Goal: Information Seeking & Learning: Find contact information

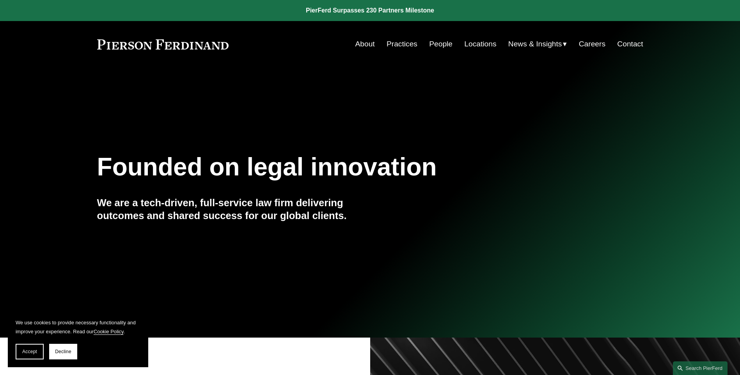
click at [440, 44] on link "People" at bounding box center [440, 44] width 23 height 15
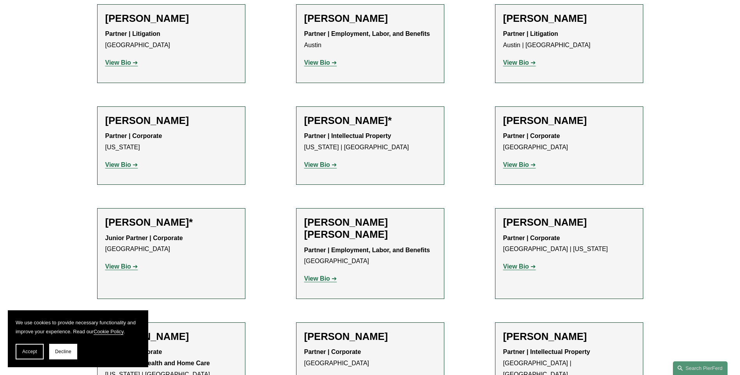
scroll to position [117, 0]
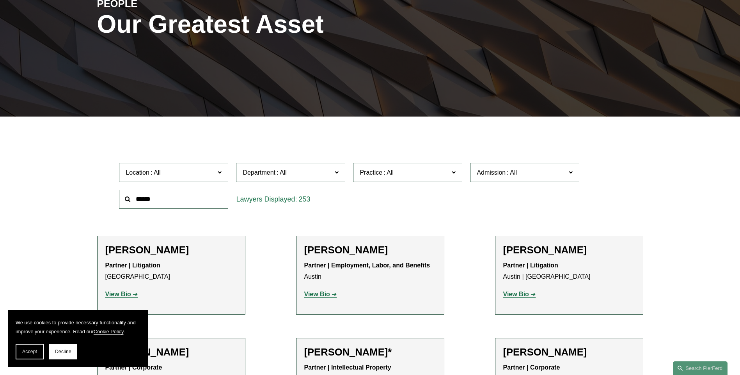
click at [185, 197] on input "text" at bounding box center [173, 199] width 109 height 19
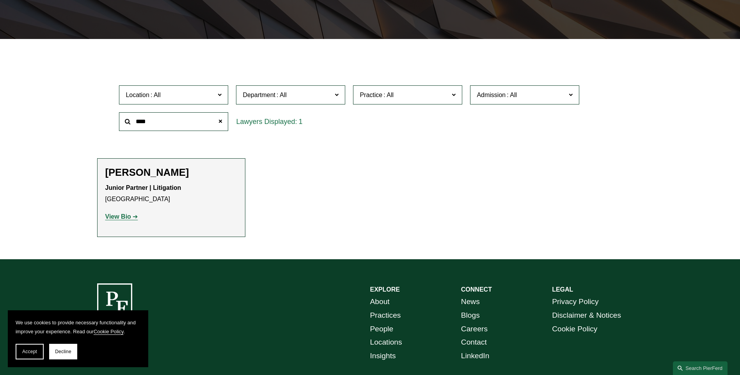
scroll to position [195, 0]
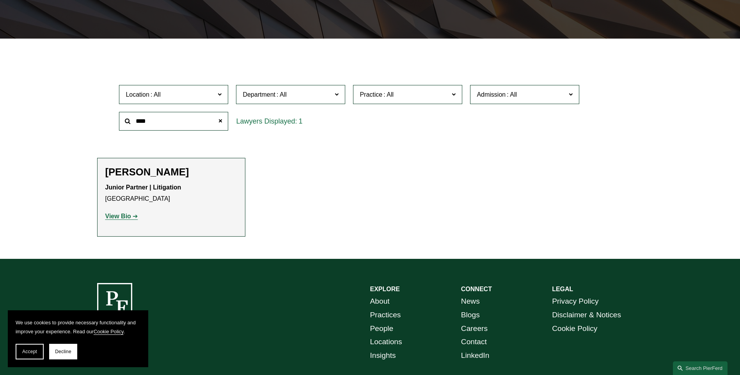
type input "****"
click at [115, 218] on strong "View Bio" at bounding box center [118, 216] width 26 height 7
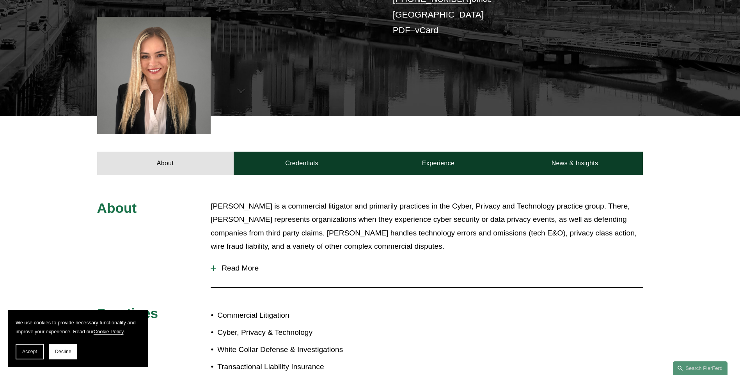
scroll to position [195, 0]
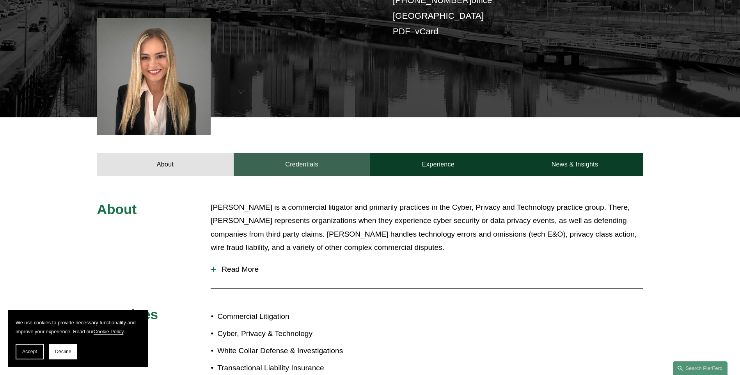
click at [305, 164] on link "Credentials" at bounding box center [302, 164] width 137 height 23
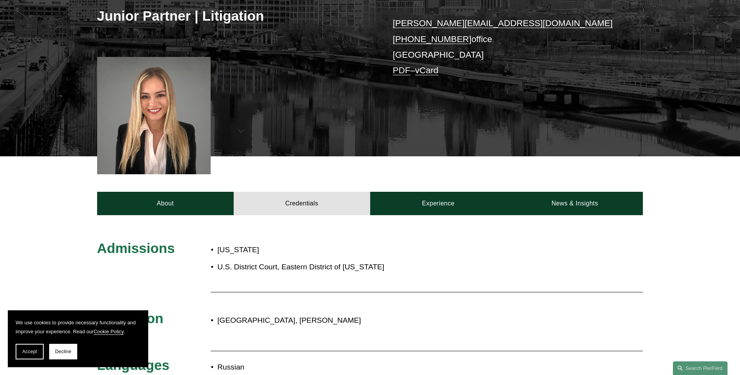
scroll to position [117, 0]
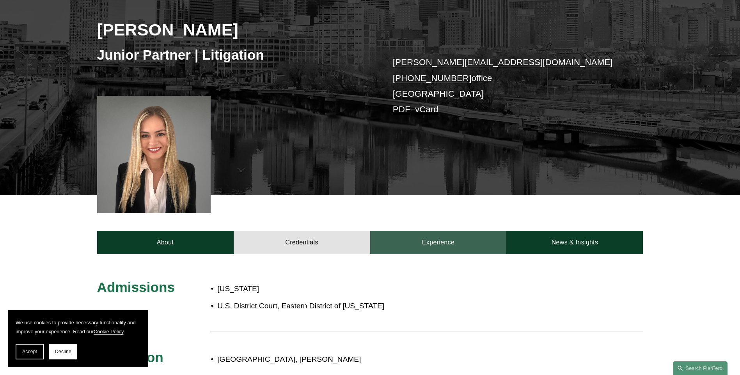
click at [445, 245] on link "Experience" at bounding box center [438, 242] width 137 height 23
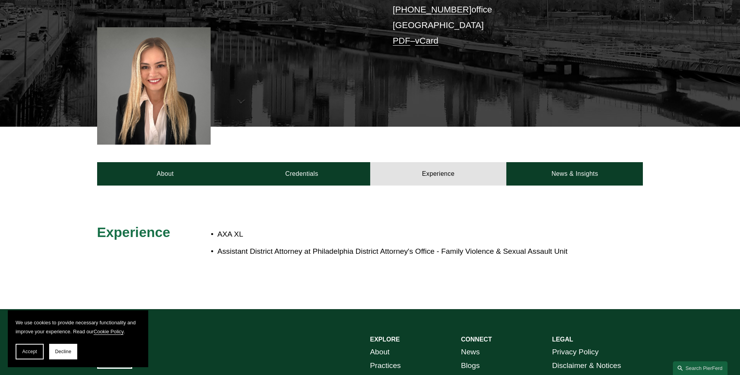
scroll to position [195, 0]
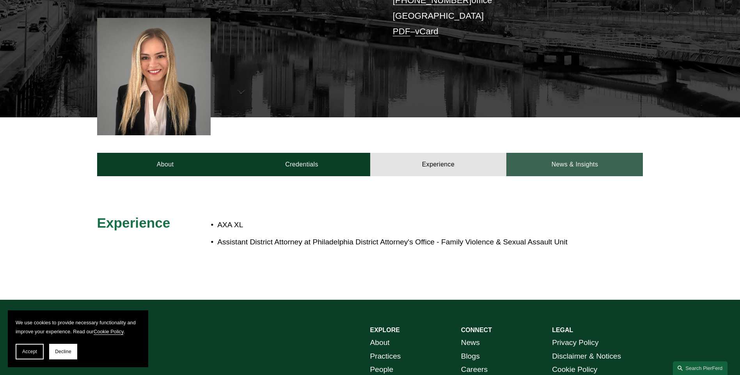
click at [580, 163] on link "News & Insights" at bounding box center [574, 164] width 137 height 23
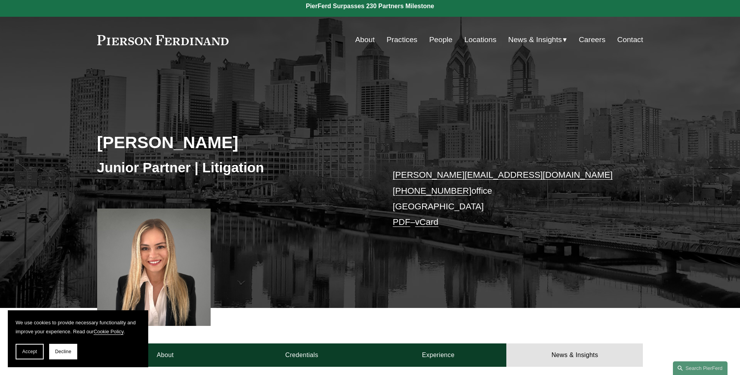
scroll to position [0, 0]
